Goal: Navigation & Orientation: Find specific page/section

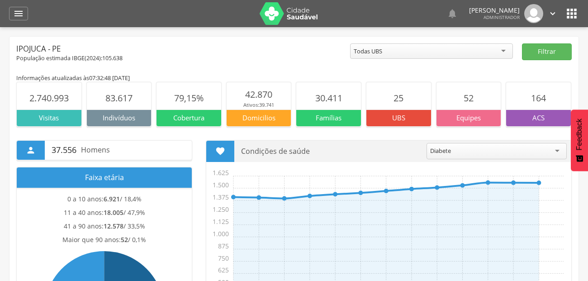
click at [573, 13] on icon "" at bounding box center [571, 13] width 14 height 14
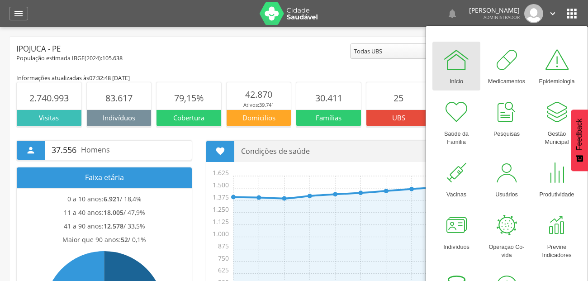
click at [314, 17] on img at bounding box center [289, 13] width 59 height 23
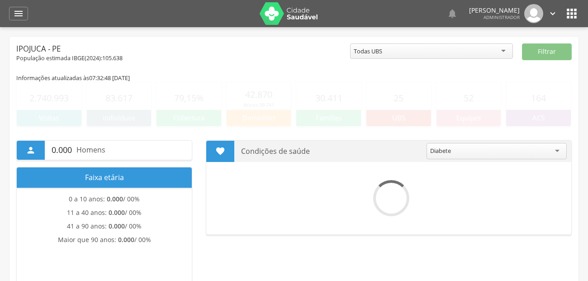
click at [571, 14] on icon "" at bounding box center [571, 13] width 14 height 14
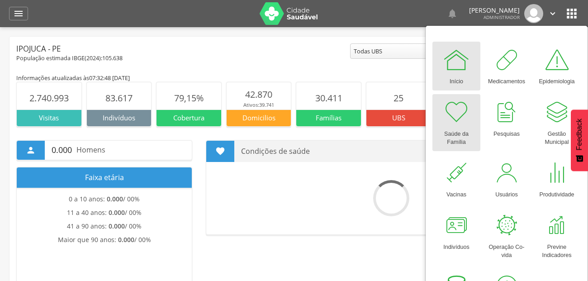
click at [454, 110] on div at bounding box center [456, 112] width 27 height 27
